Goal: Information Seeking & Learning: Learn about a topic

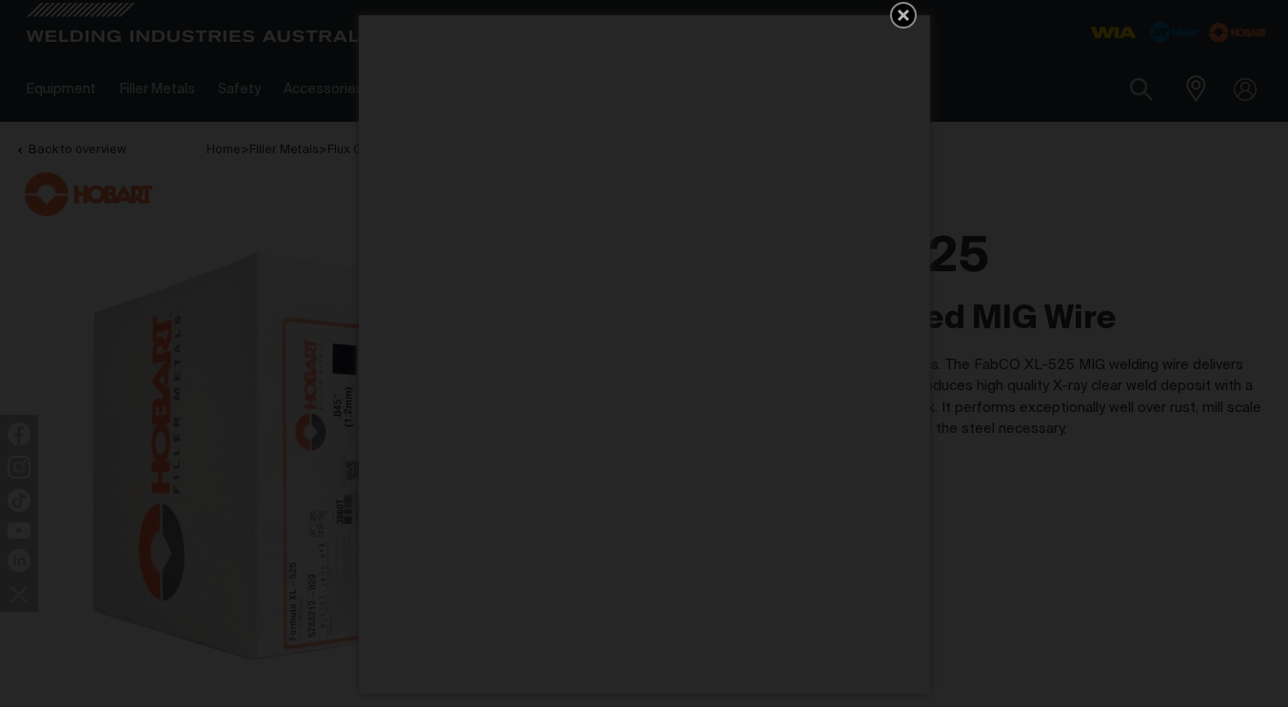
click at [903, 12] on icon "Get 5 WIA Welding Guides Free!" at bounding box center [903, 15] width 11 height 11
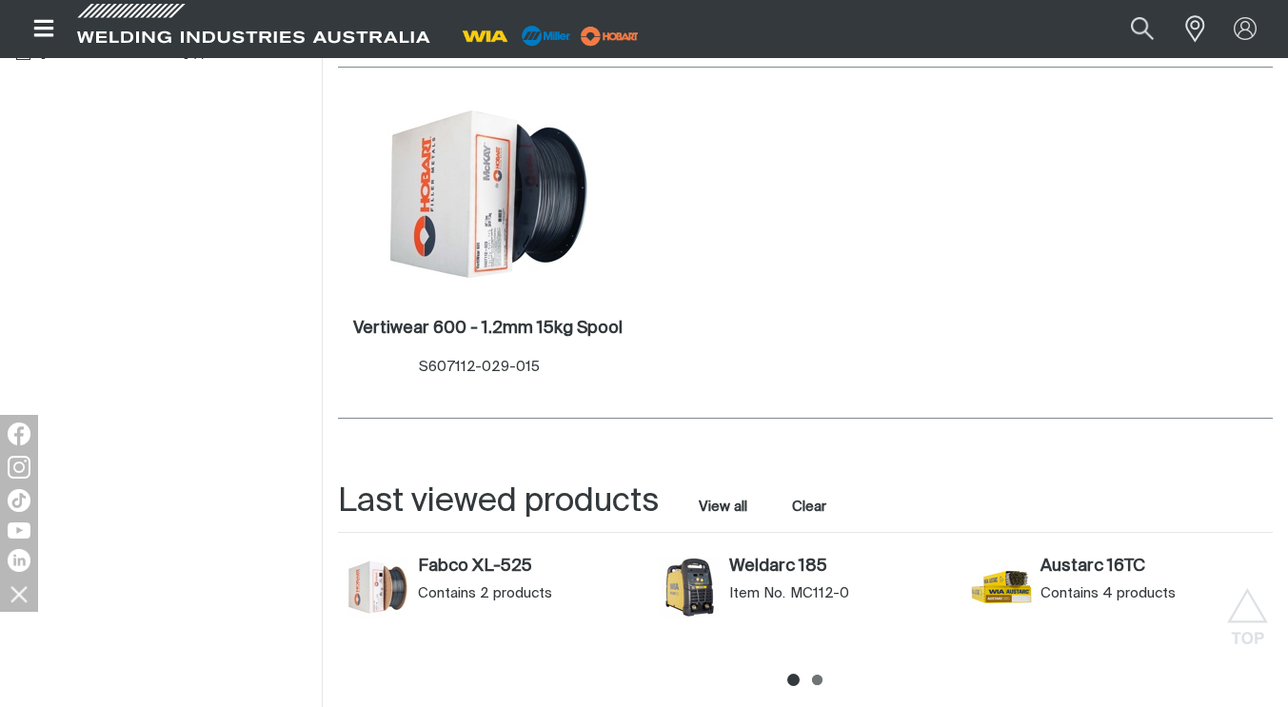
scroll to position [571, 0]
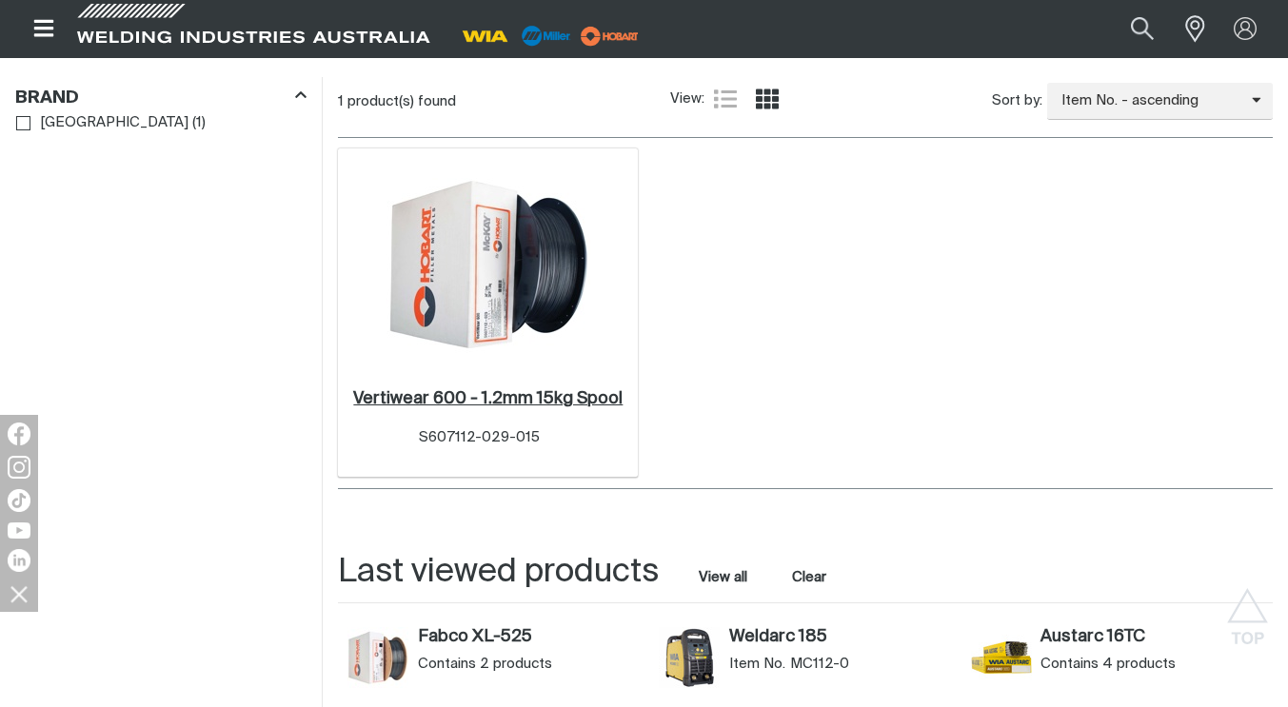
click at [593, 402] on h2 "Vertiwear 600 - 1.2mm 15kg Spool ." at bounding box center [487, 398] width 269 height 17
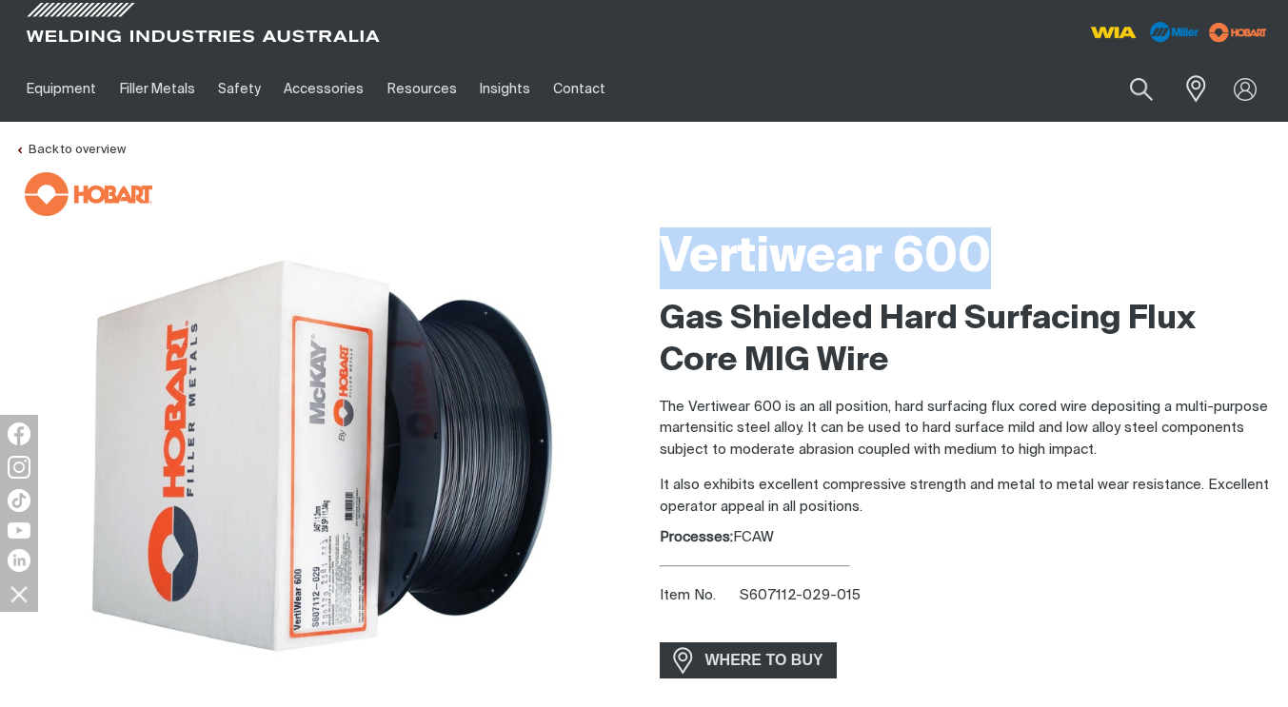
drag, startPoint x: 672, startPoint y: 244, endPoint x: 1033, endPoint y: 247, distance: 360.7
click at [1033, 247] on h1 "Vertiwear 600" at bounding box center [967, 258] width 614 height 62
copy h1 "Vertiwear 600"
